Goal: Transaction & Acquisition: Download file/media

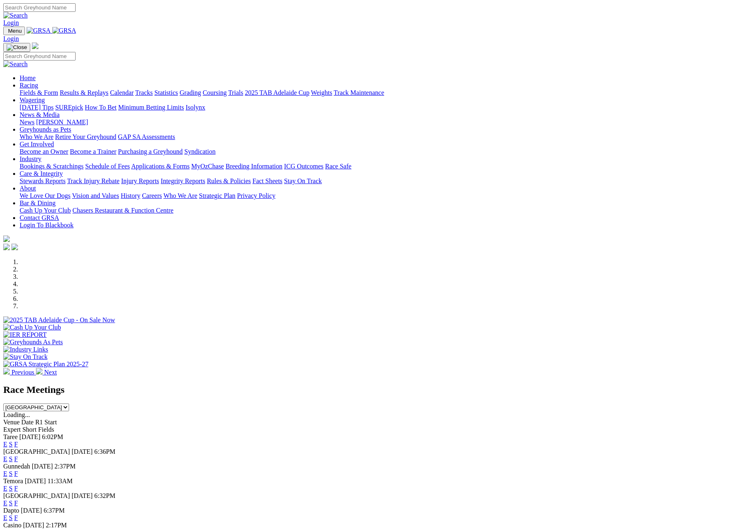
select select "[GEOGRAPHIC_DATA]"
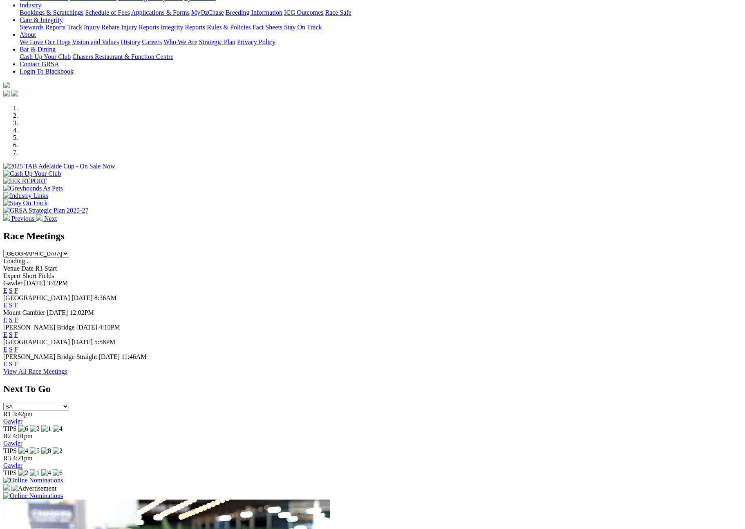
click at [69, 250] on select "South Australia New South Wales Northern Territory Queensland Tasmania Victoria…" at bounding box center [36, 254] width 66 height 8
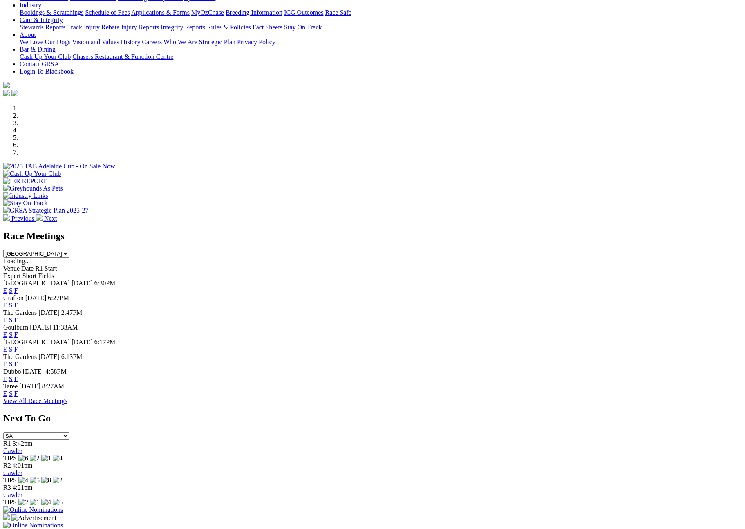
drag, startPoint x: 480, startPoint y: 428, endPoint x: 484, endPoint y: 398, distance: 30.5
click at [18, 397] on link "F" at bounding box center [16, 393] width 4 height 7
click at [69, 250] on select "South Australia New South Wales Northern Territory Queensland Tasmania Victoria…" at bounding box center [36, 254] width 66 height 8
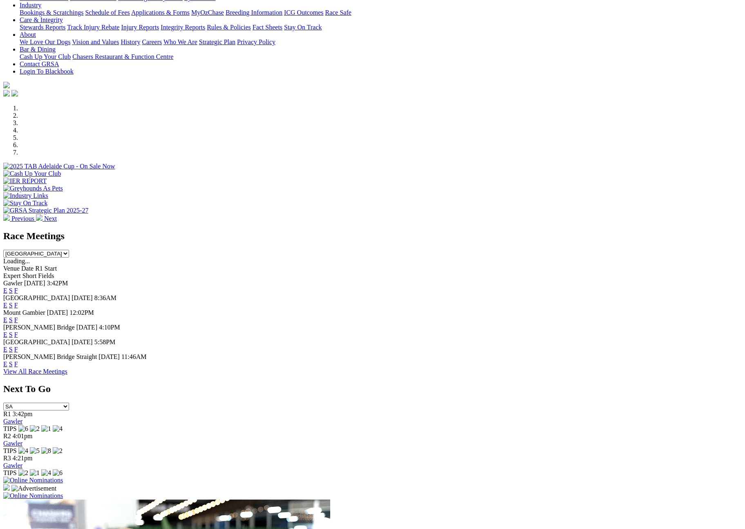
click at [18, 331] on link "F" at bounding box center [16, 334] width 4 height 7
click at [69, 250] on select "South Australia New South Wales Northern Territory Queensland Tasmania Victoria…" at bounding box center [36, 254] width 66 height 8
select select "QLD"
click at [69, 250] on select "South Australia New South Wales Northern Territory Queensland Tasmania Victoria…" at bounding box center [36, 254] width 66 height 8
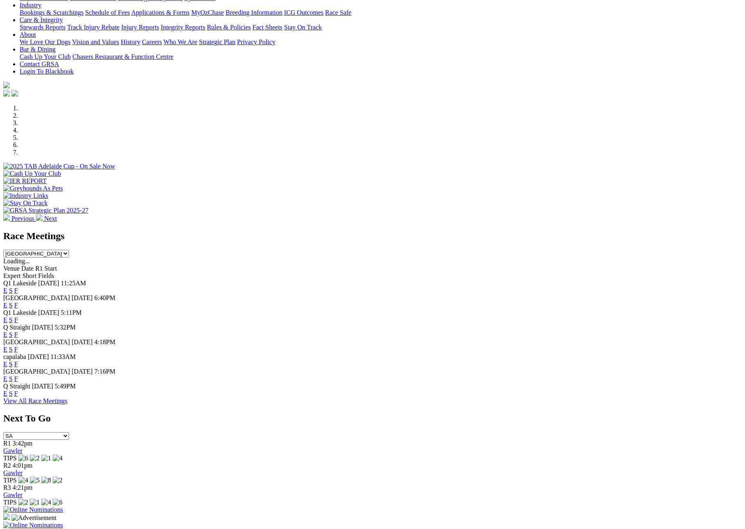
click at [18, 331] on link "F" at bounding box center [16, 334] width 4 height 7
click at [18, 346] on link "F" at bounding box center [16, 349] width 4 height 7
click at [18, 365] on link "F" at bounding box center [16, 364] width 4 height 7
click at [18, 382] on link "F" at bounding box center [16, 378] width 4 height 7
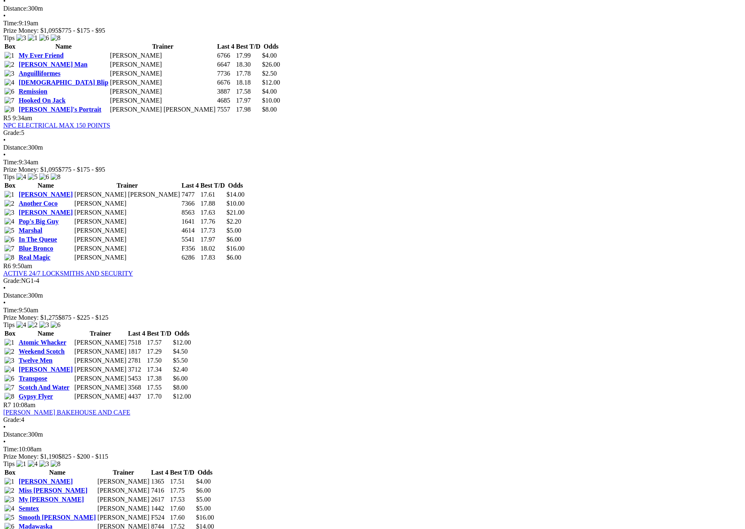
scroll to position [814, 0]
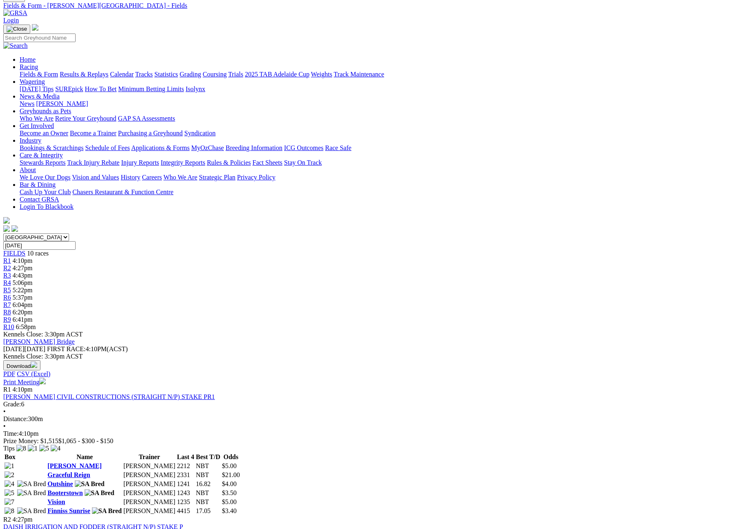
scroll to position [40, 0]
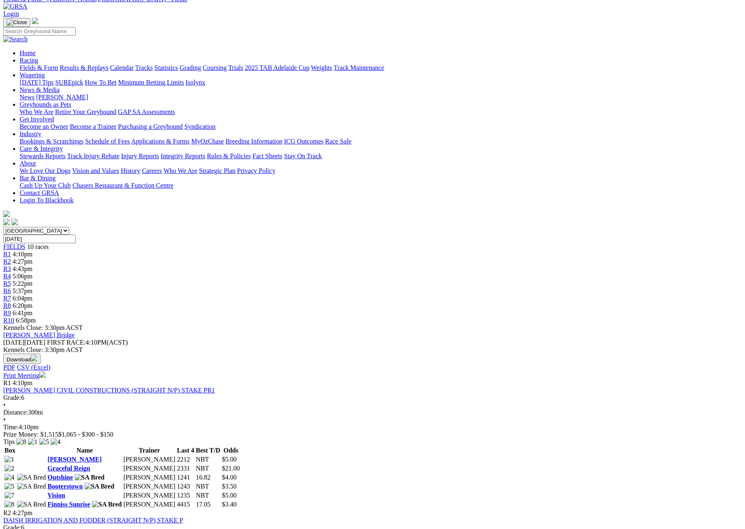
click at [40, 354] on button "Download" at bounding box center [21, 359] width 37 height 10
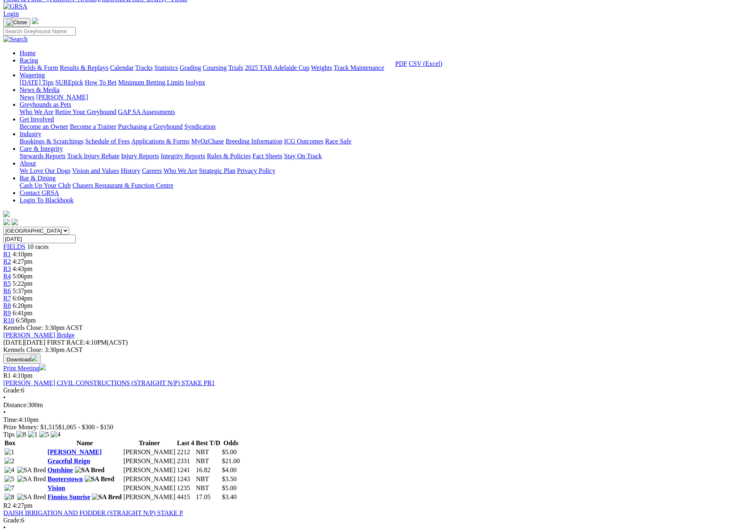
click at [442, 67] on link "CSV (Excel)" at bounding box center [426, 63] width 34 height 7
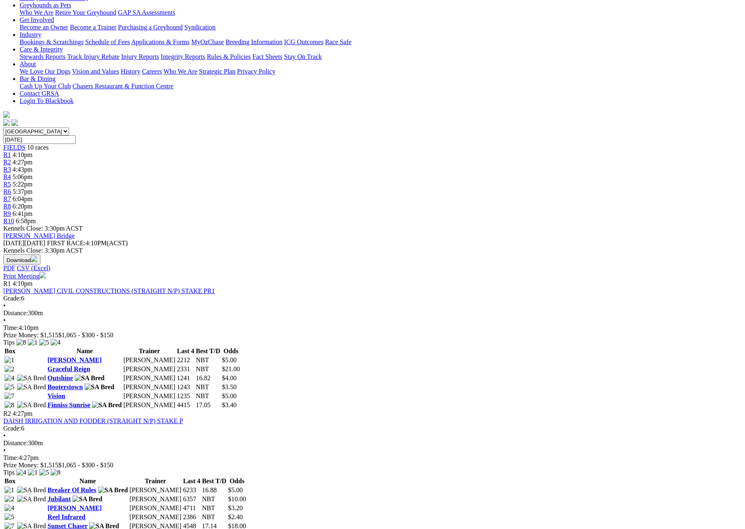
scroll to position [0, 0]
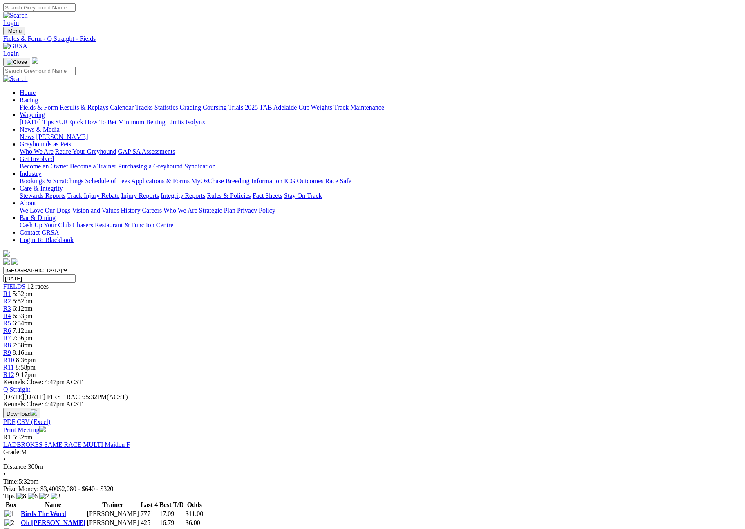
click at [37, 409] on img "button" at bounding box center [34, 412] width 7 height 7
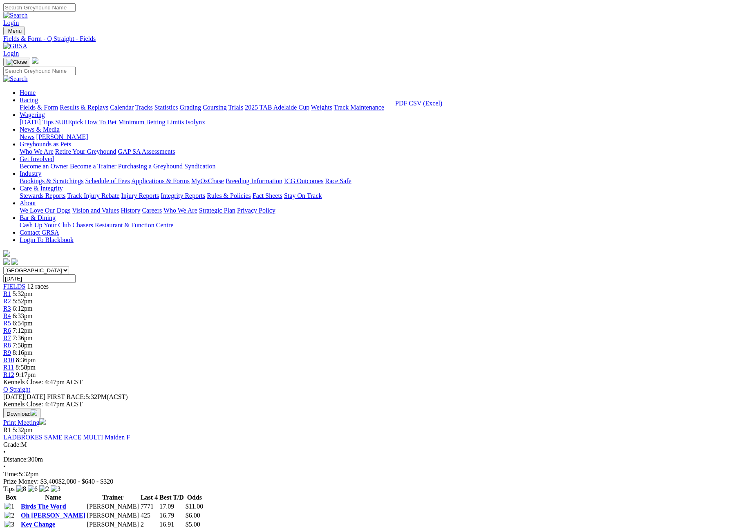
click at [442, 107] on link "CSV (Excel)" at bounding box center [426, 103] width 34 height 7
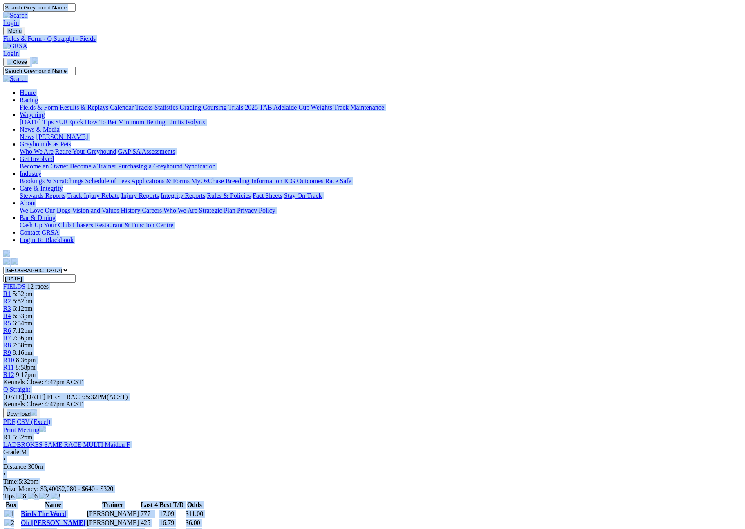
click at [405, 386] on div "Q Straight Sunday 14 Sep 2025 FIRST RACE: 5:32PM(ACST) Kennels Close: 4:47pm AC…" at bounding box center [372, 410] width 739 height 48
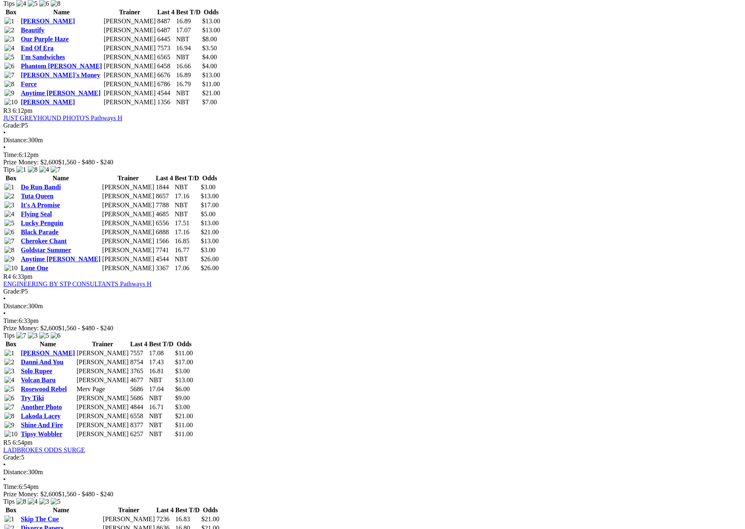
scroll to position [669, 0]
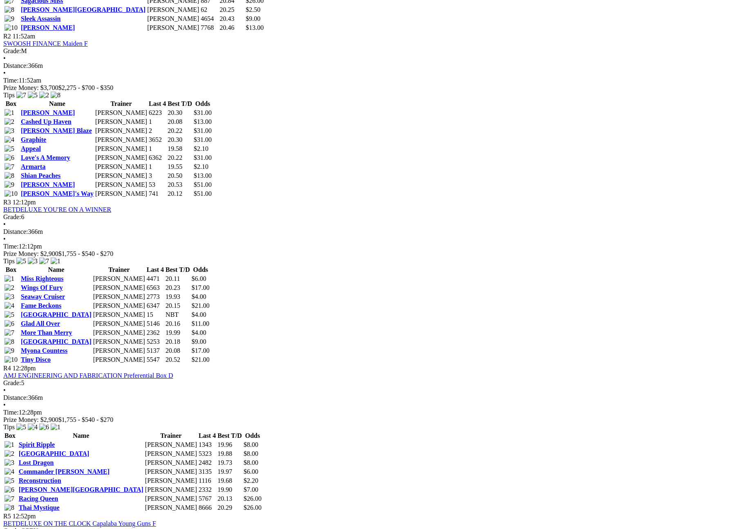
scroll to position [40, 0]
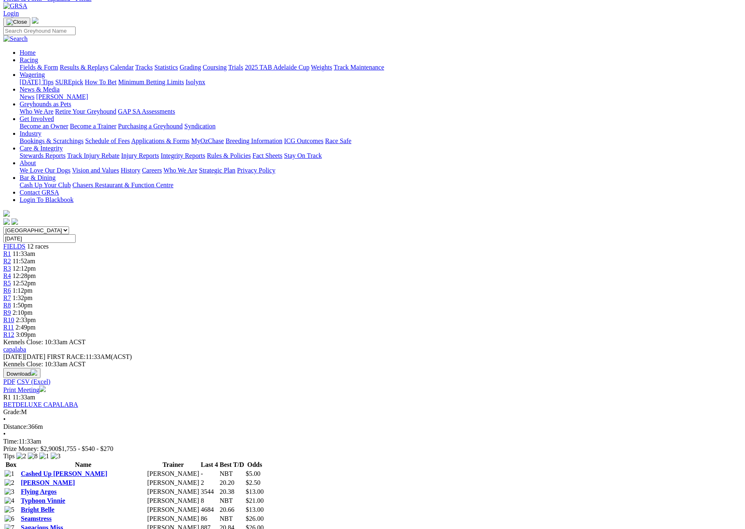
click at [40, 368] on button "Download" at bounding box center [21, 373] width 37 height 10
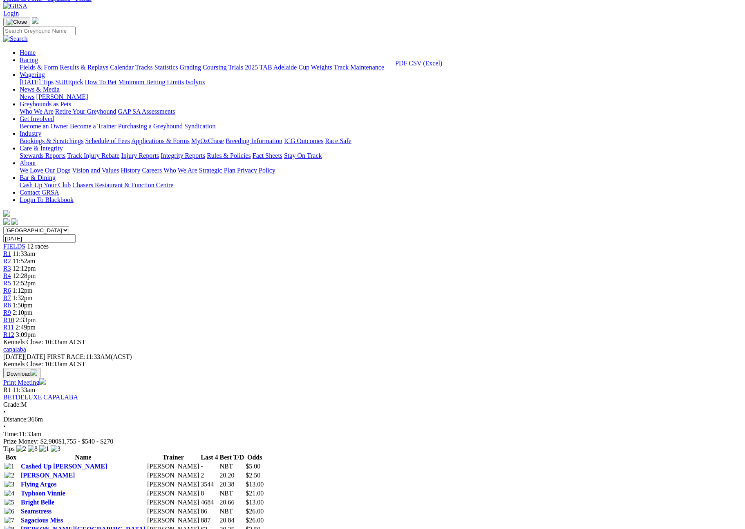
click at [442, 67] on link "CSV (Excel)" at bounding box center [426, 63] width 34 height 7
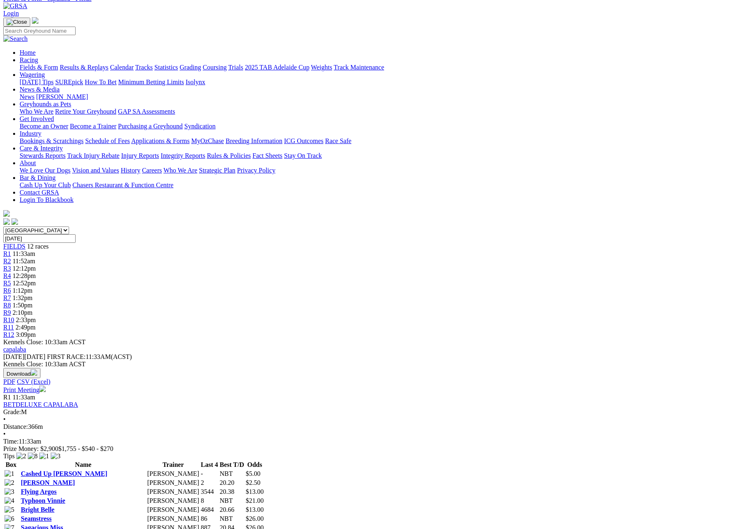
scroll to position [20, 0]
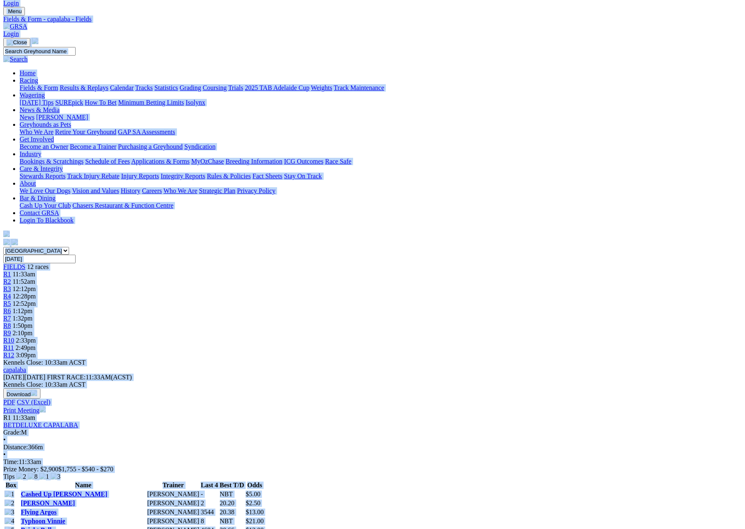
click at [307, 366] on div "capalaba Sunday 14 Sep 2025 FIRST RACE: 11:33AM(ACST) Kennels Close: 10:33am AC…" at bounding box center [372, 390] width 739 height 48
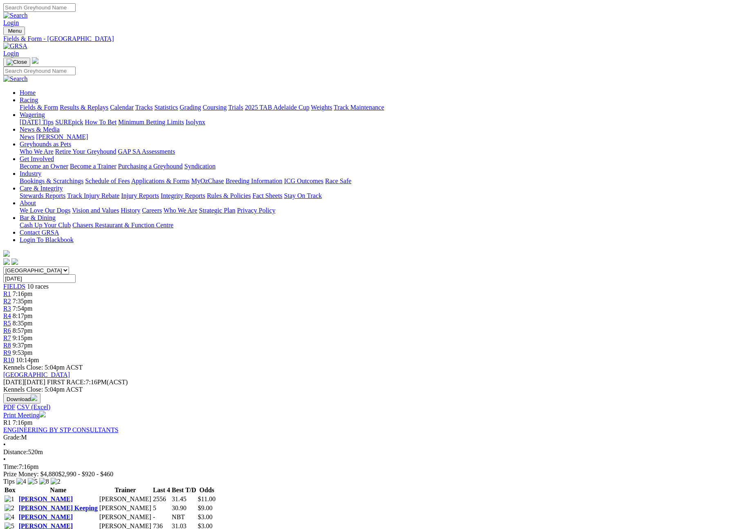
click at [40, 393] on button "Download" at bounding box center [21, 398] width 37 height 10
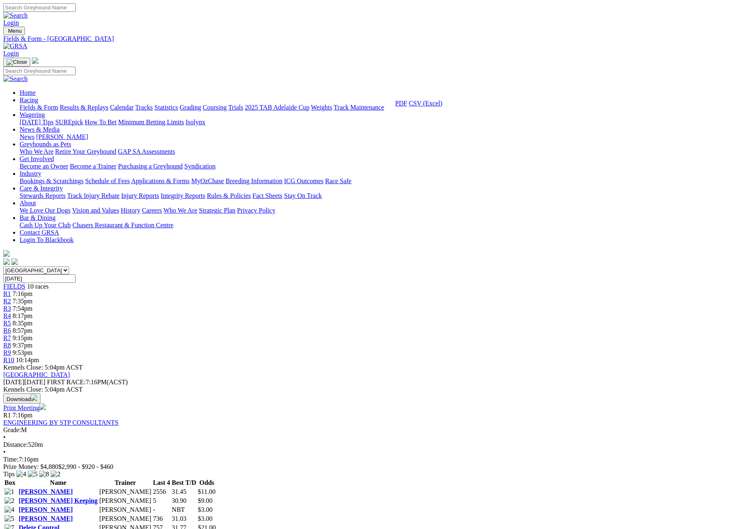
click at [442, 107] on link "CSV (Excel)" at bounding box center [426, 103] width 34 height 7
